Goal: Information Seeking & Learning: Understand process/instructions

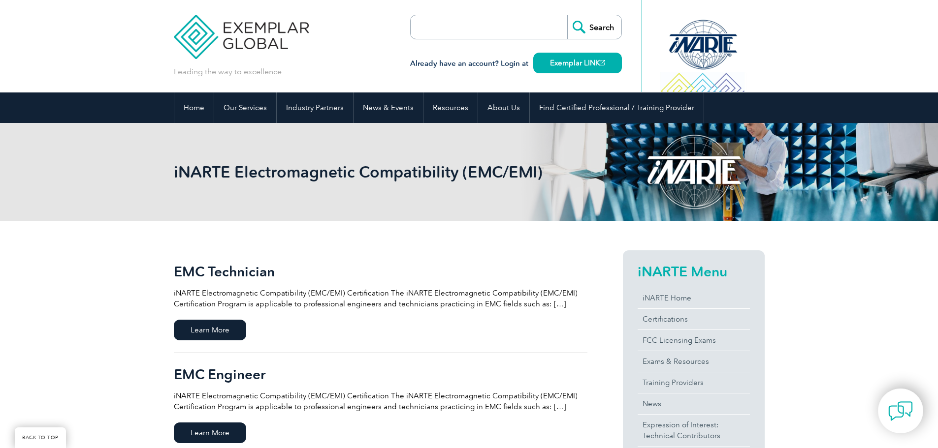
scroll to position [246, 0]
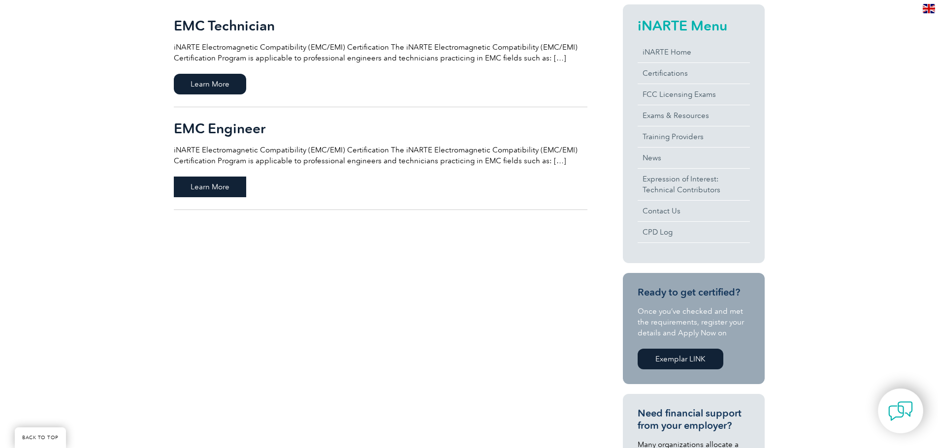
click at [196, 180] on span "Learn More" at bounding box center [210, 187] width 72 height 21
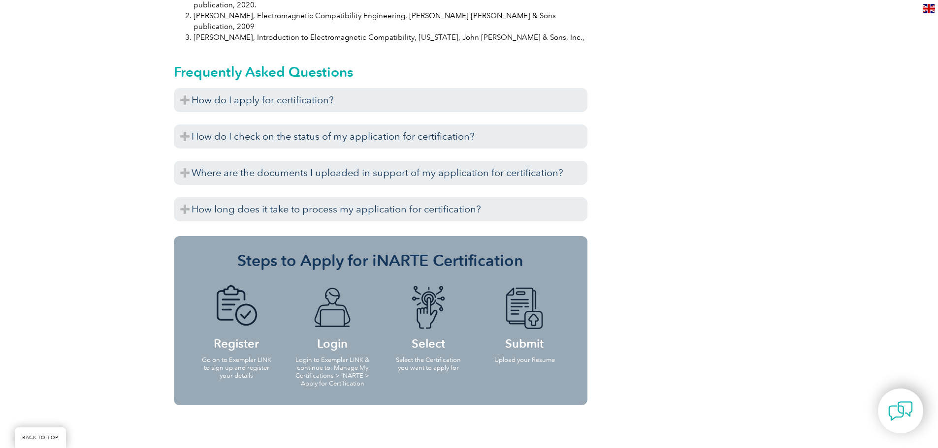
scroll to position [1110, 0]
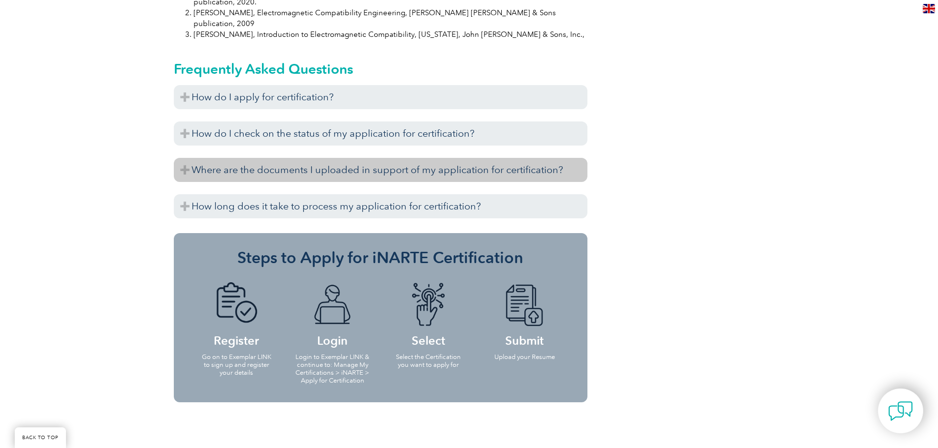
click at [231, 158] on h3 "Where are the documents I uploaded in support of my application for certificati…" at bounding box center [380, 170] width 413 height 24
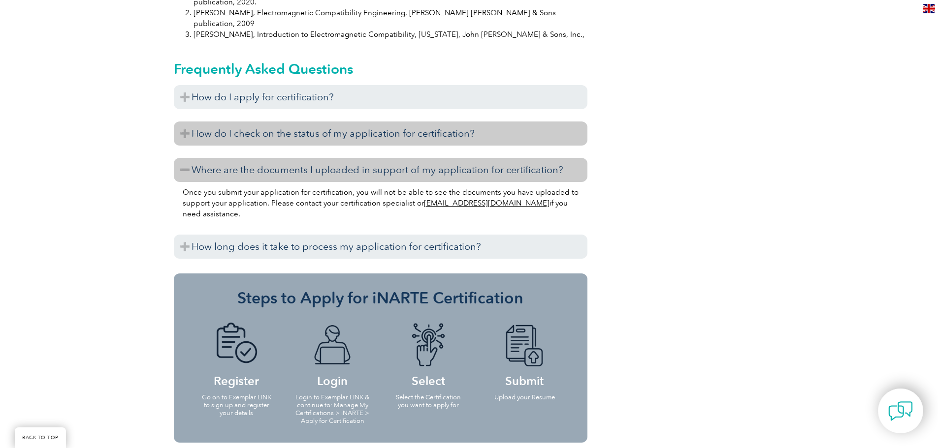
click at [247, 122] on h3 "How do I check on the status of my application for certification?" at bounding box center [380, 134] width 413 height 24
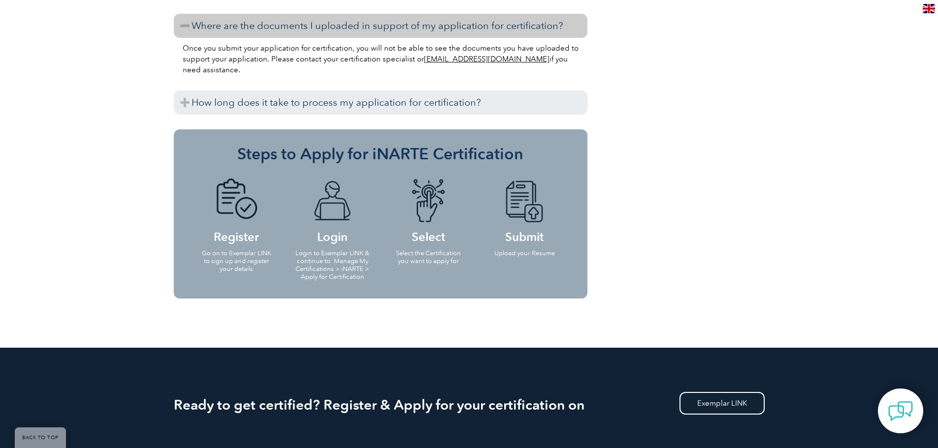
scroll to position [1307, 0]
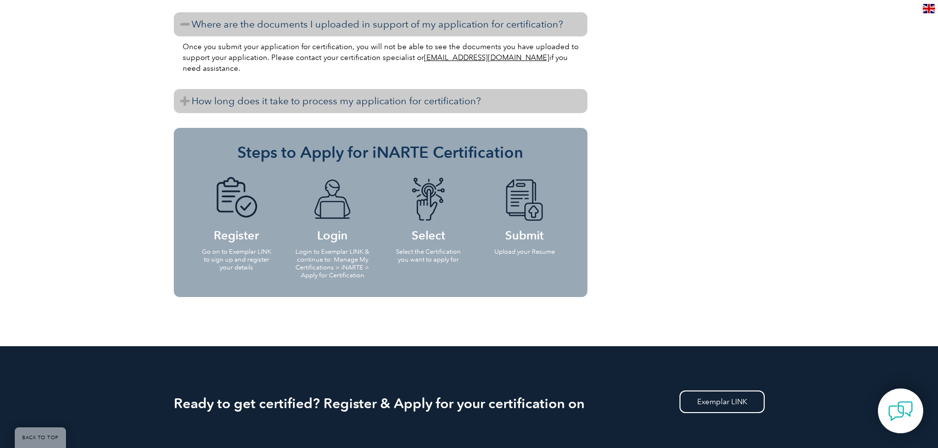
click at [259, 89] on h3 "How long does it take to process my application for certification?" at bounding box center [380, 101] width 413 height 24
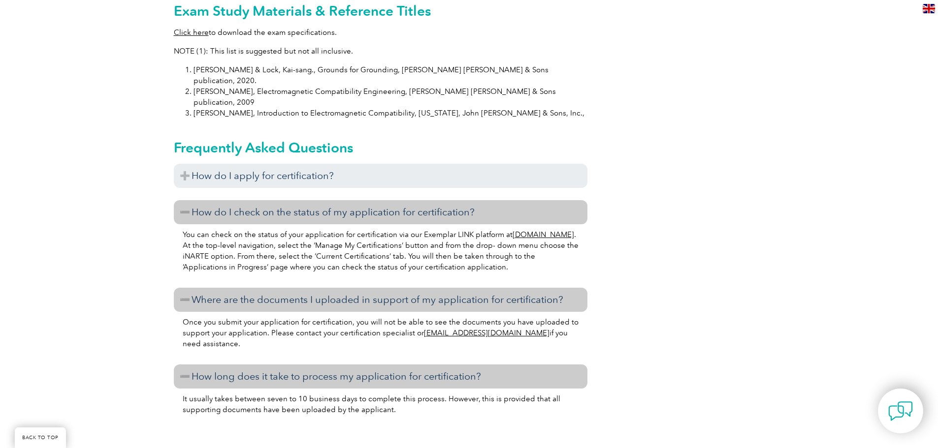
scroll to position [1012, 0]
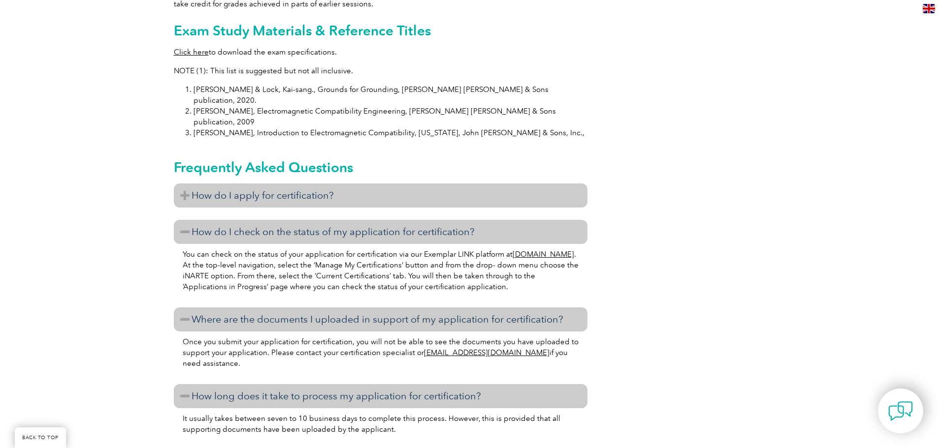
click at [297, 184] on h3 "How do I apply for certification?" at bounding box center [380, 196] width 413 height 24
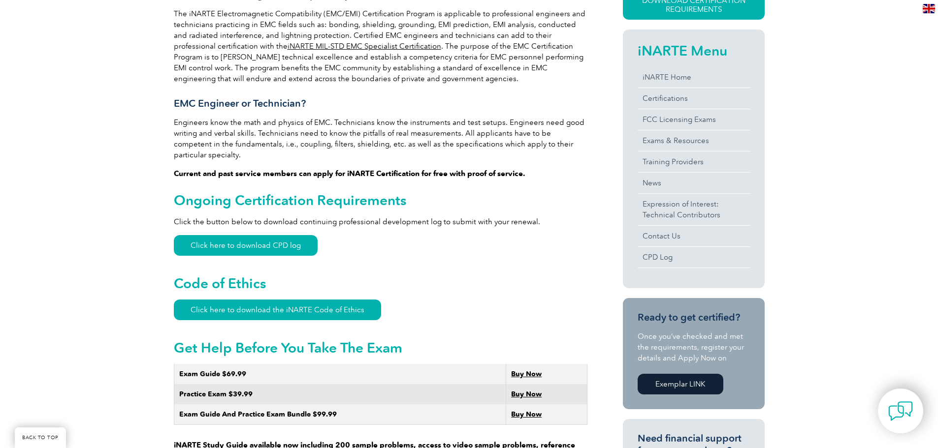
scroll to position [323, 0]
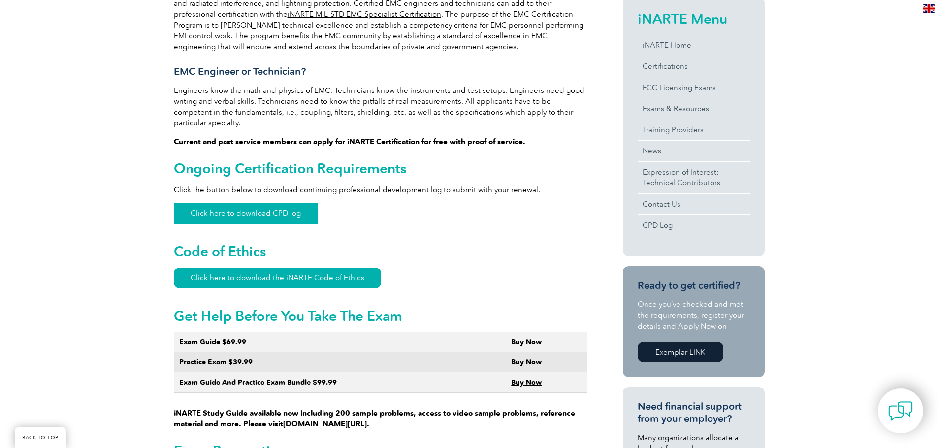
click at [283, 203] on link "Click here to download CPD log" at bounding box center [246, 213] width 144 height 21
